Goal: Task Accomplishment & Management: Use online tool/utility

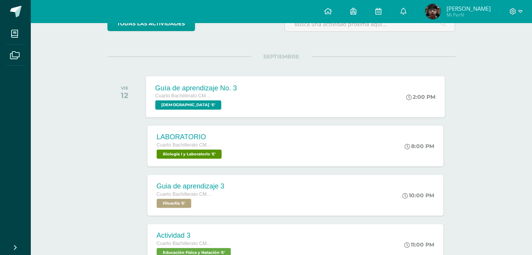
scroll to position [76, 0]
click at [415, 10] on link at bounding box center [403, 11] width 25 height 23
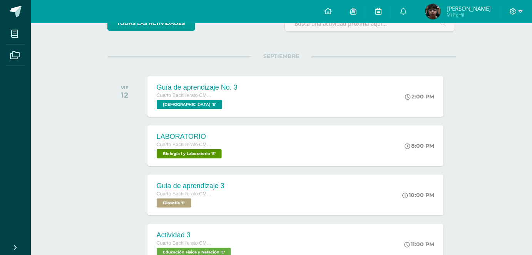
click at [391, 15] on link at bounding box center [378, 11] width 25 height 23
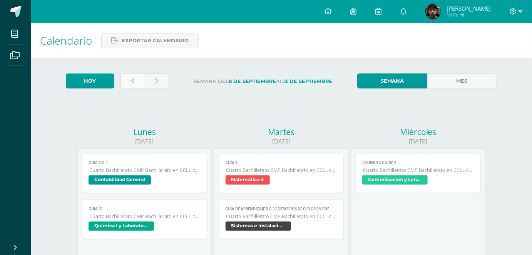
click at [136, 79] on link at bounding box center [133, 81] width 24 height 15
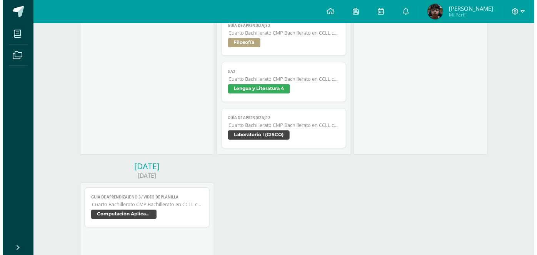
scroll to position [860, 0]
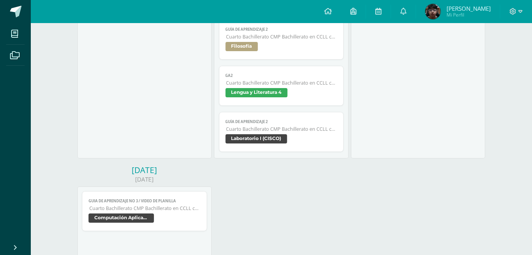
click at [292, 124] on span "Guía de Aprendizaje 2" at bounding box center [282, 121] width 112 height 5
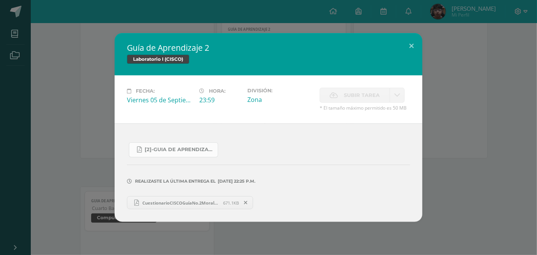
click at [193, 154] on link "[2]-GUIA DE APRENDIZAJE 2 IV [PERSON_NAME] CISCO UNIDAD 4.pdf" at bounding box center [173, 149] width 89 height 15
